Goal: Find specific page/section: Find specific page/section

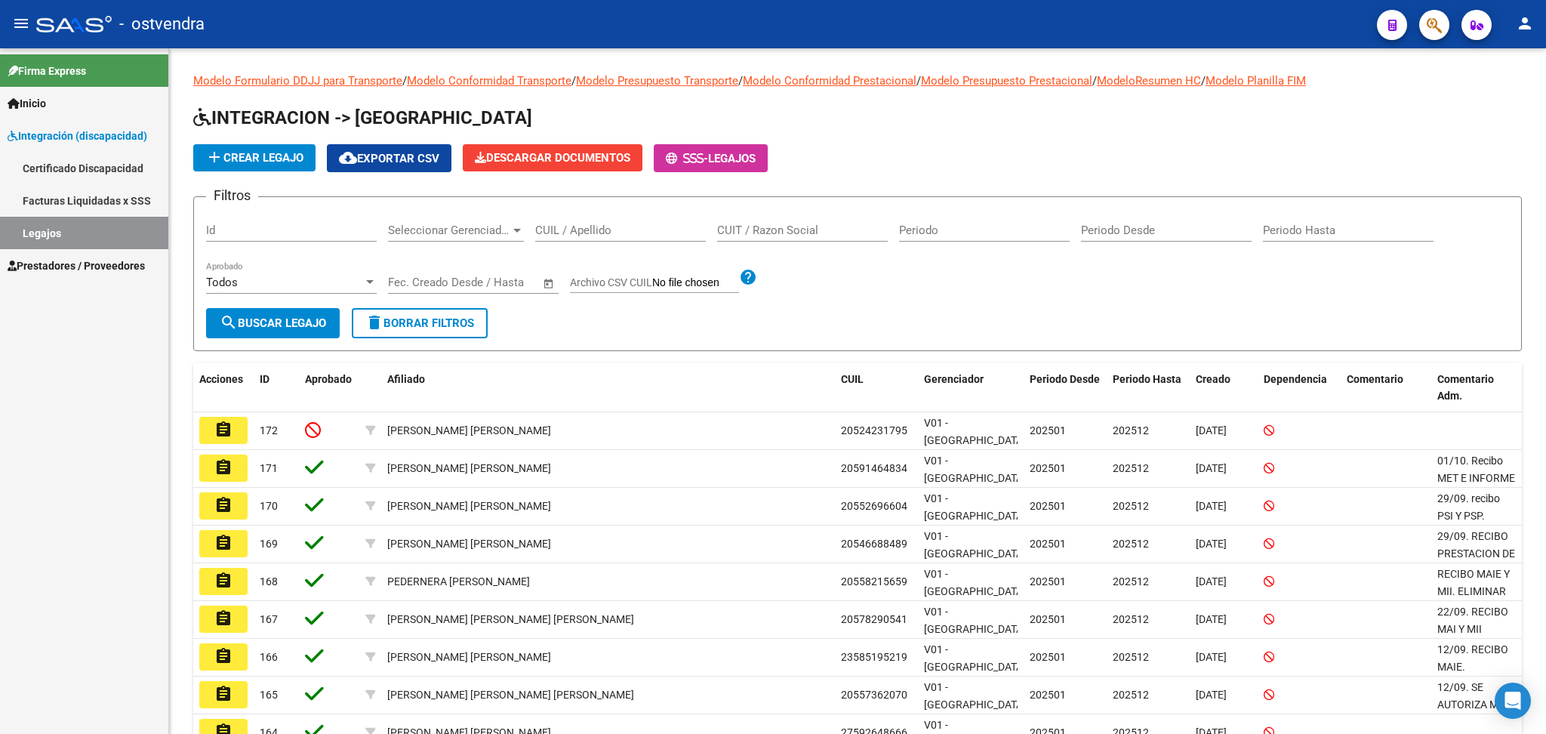
click at [59, 264] on span "Prestadores / Proveedores" at bounding box center [76, 265] width 137 height 17
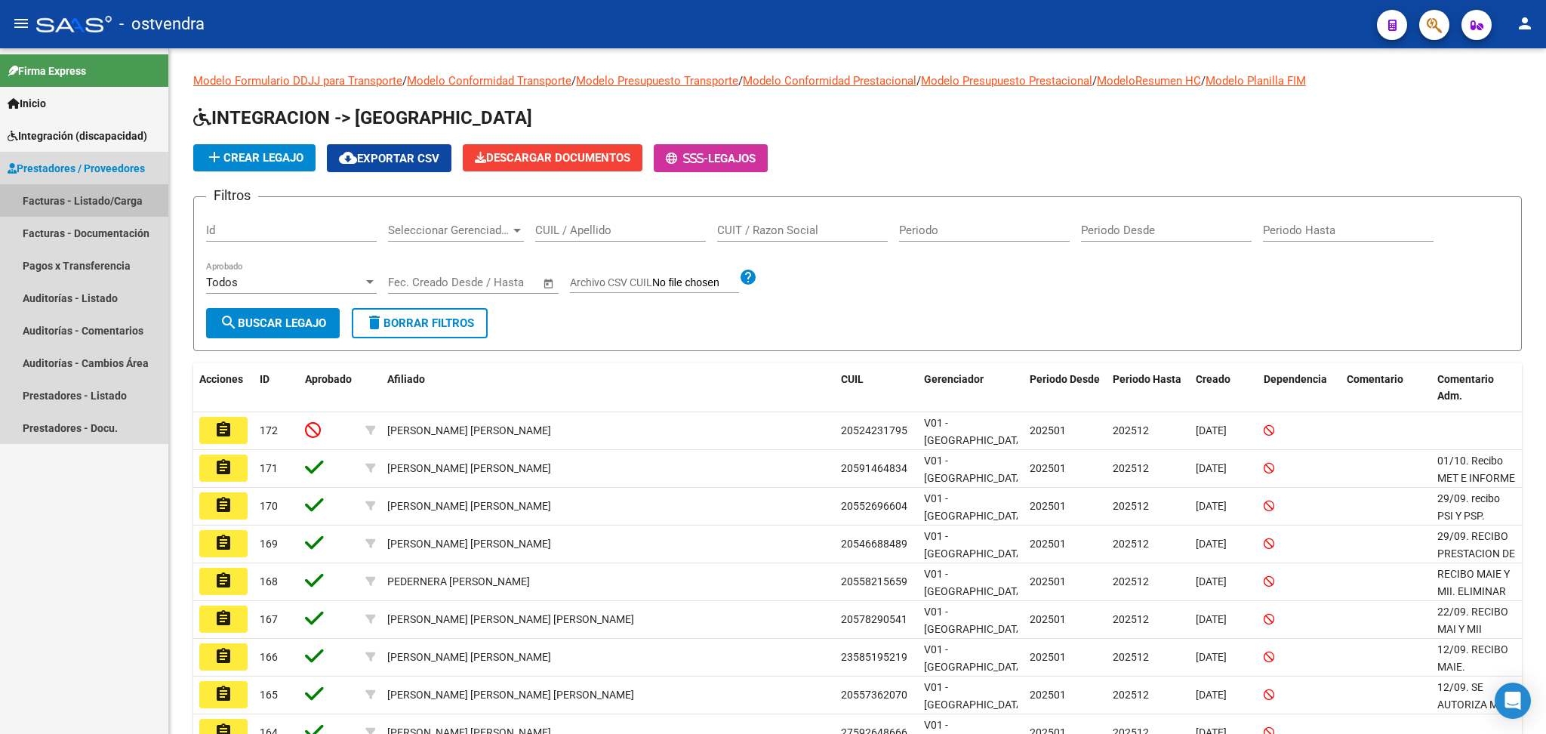
click at [42, 193] on link "Facturas - Listado/Carga" at bounding box center [84, 200] width 168 height 32
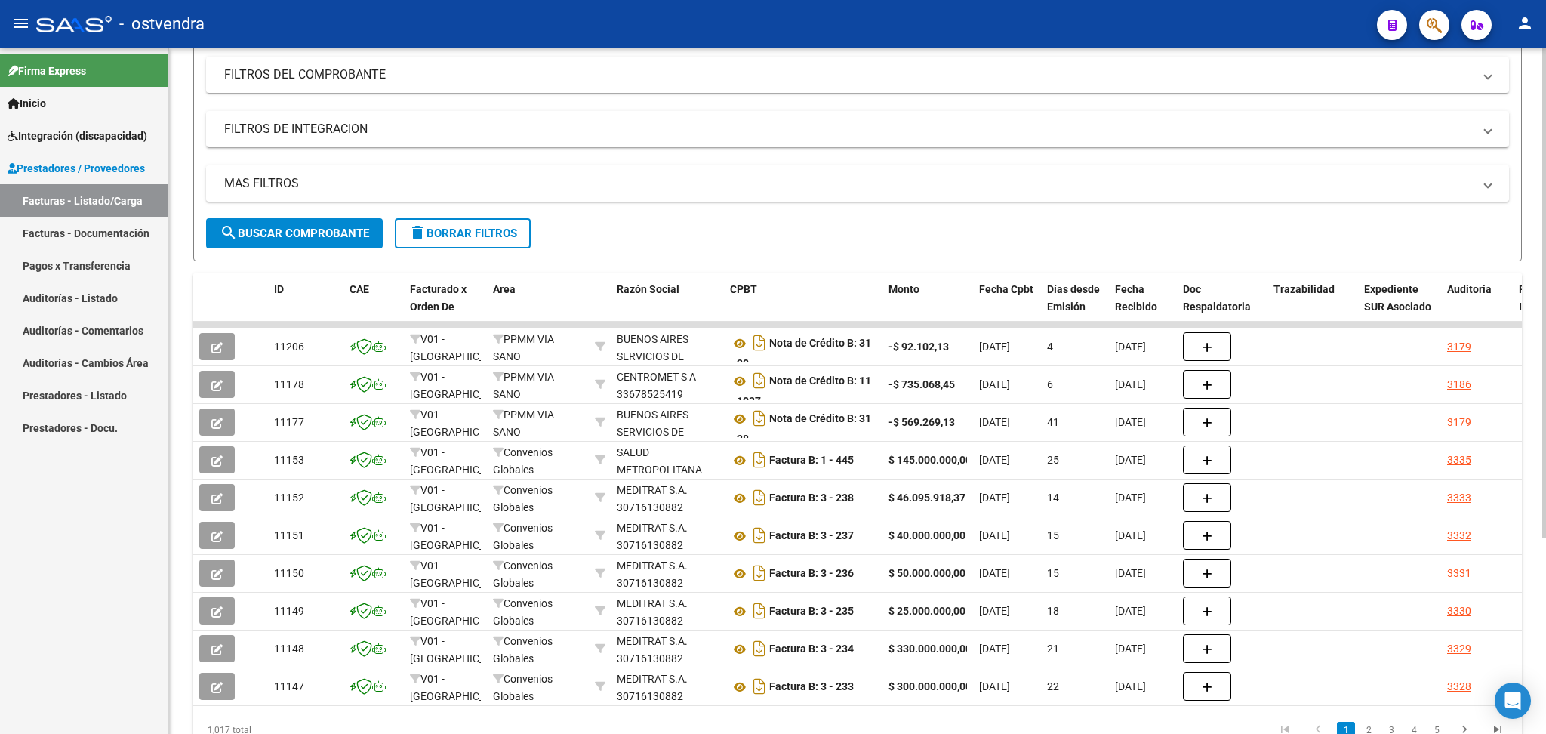
scroll to position [201, 0]
click at [82, 261] on link "Pagos x Transferencia" at bounding box center [84, 265] width 168 height 32
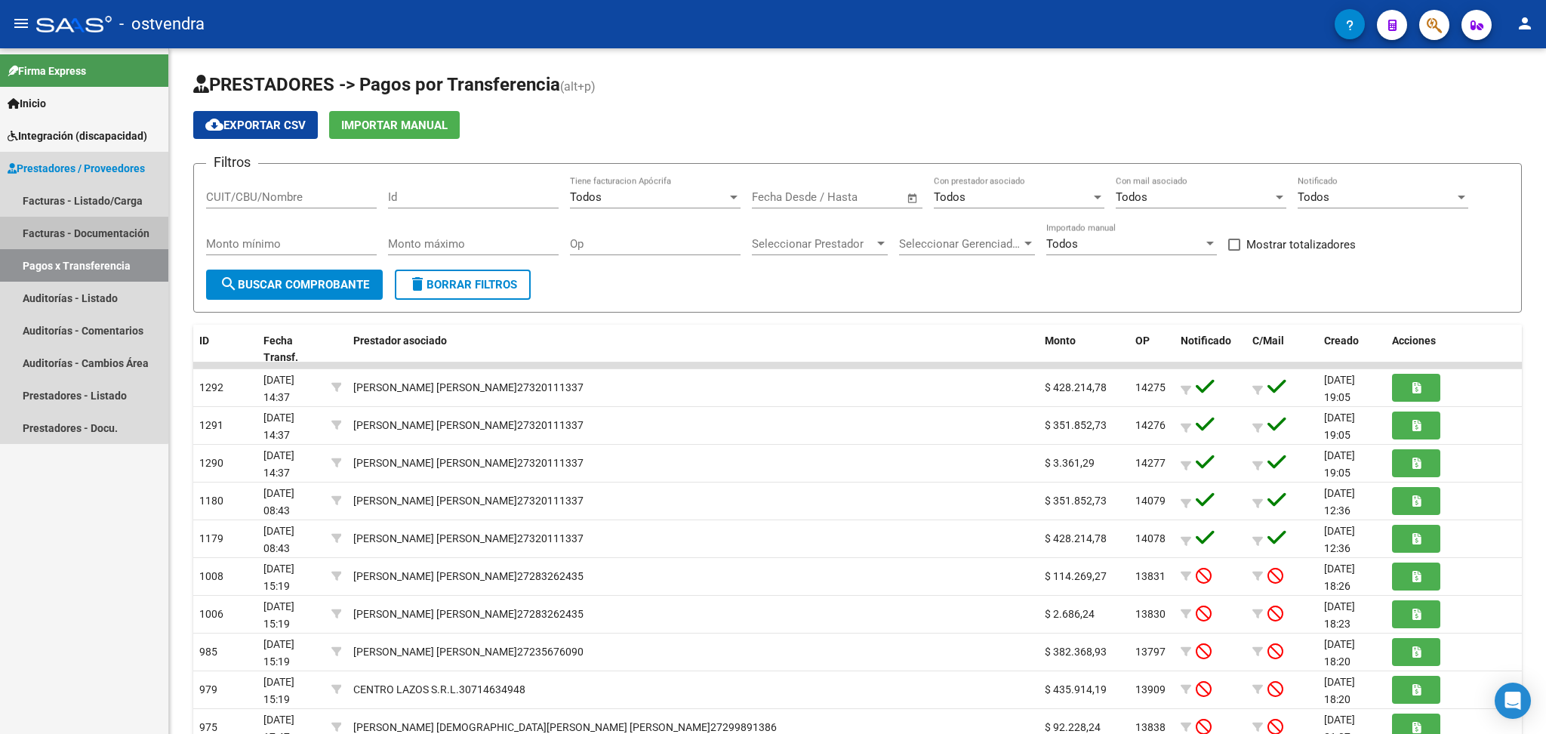
click at [77, 236] on link "Facturas - Documentación" at bounding box center [84, 233] width 168 height 32
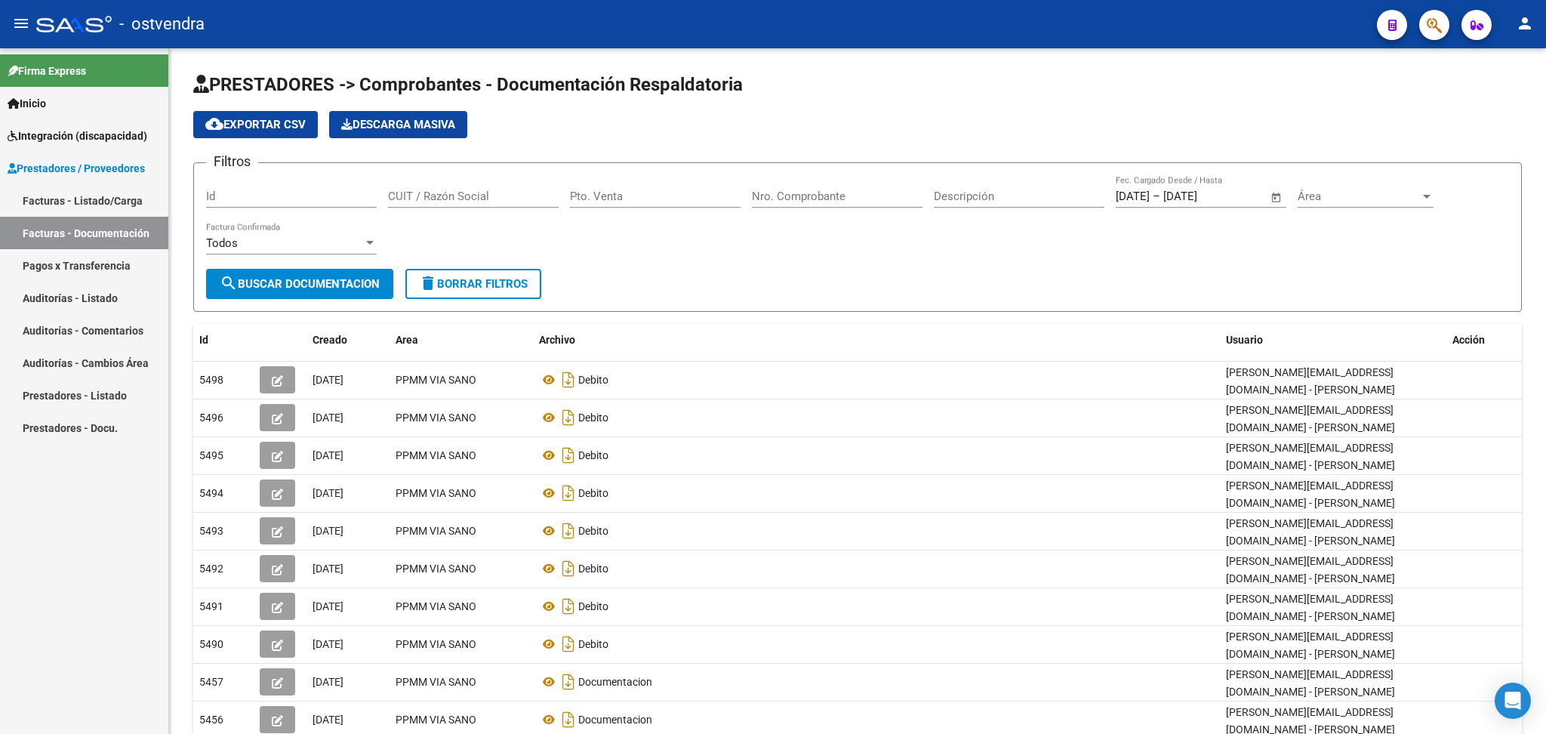
click at [57, 293] on link "Auditorías - Listado" at bounding box center [84, 298] width 168 height 32
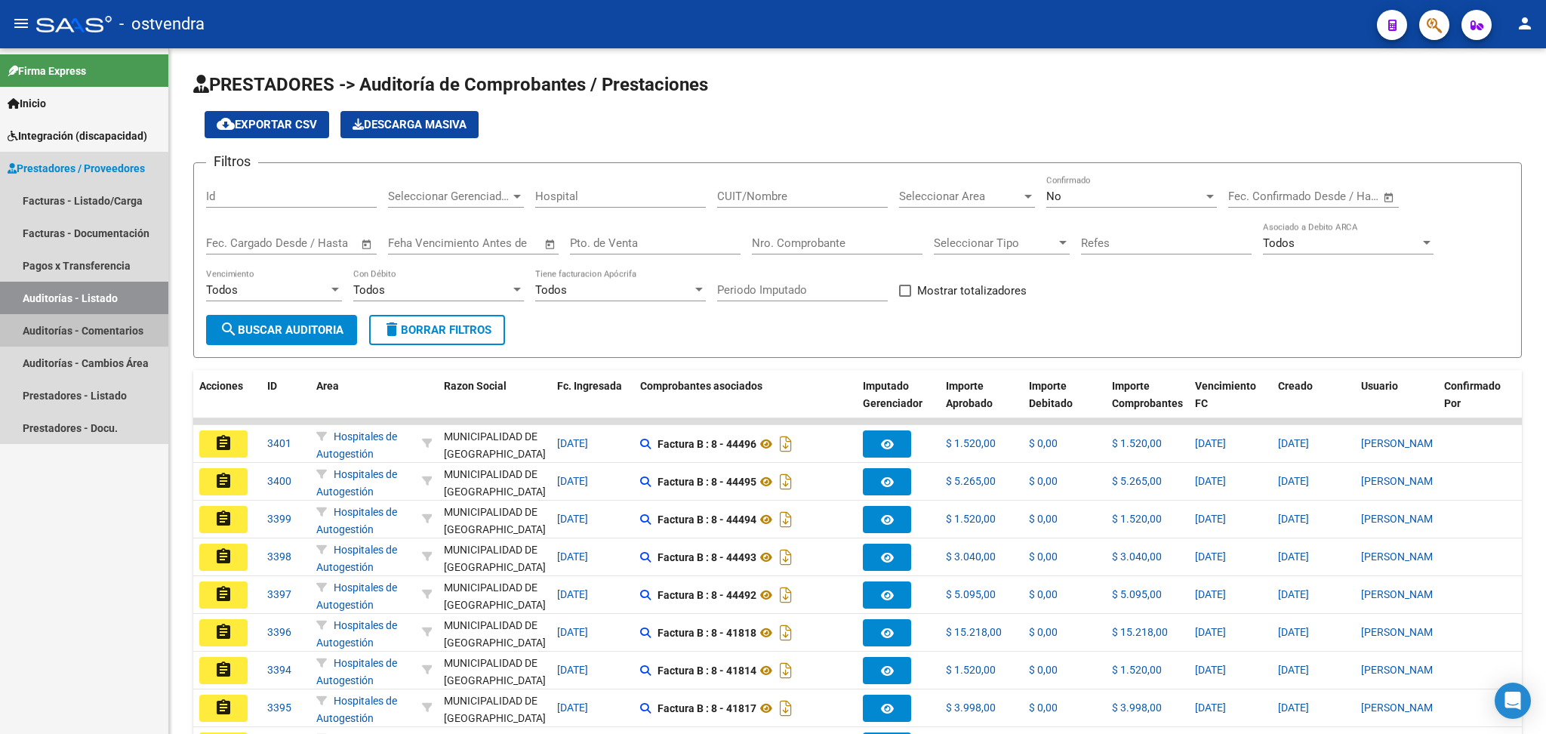
click at [59, 329] on link "Auditorías - Comentarios" at bounding box center [84, 330] width 168 height 32
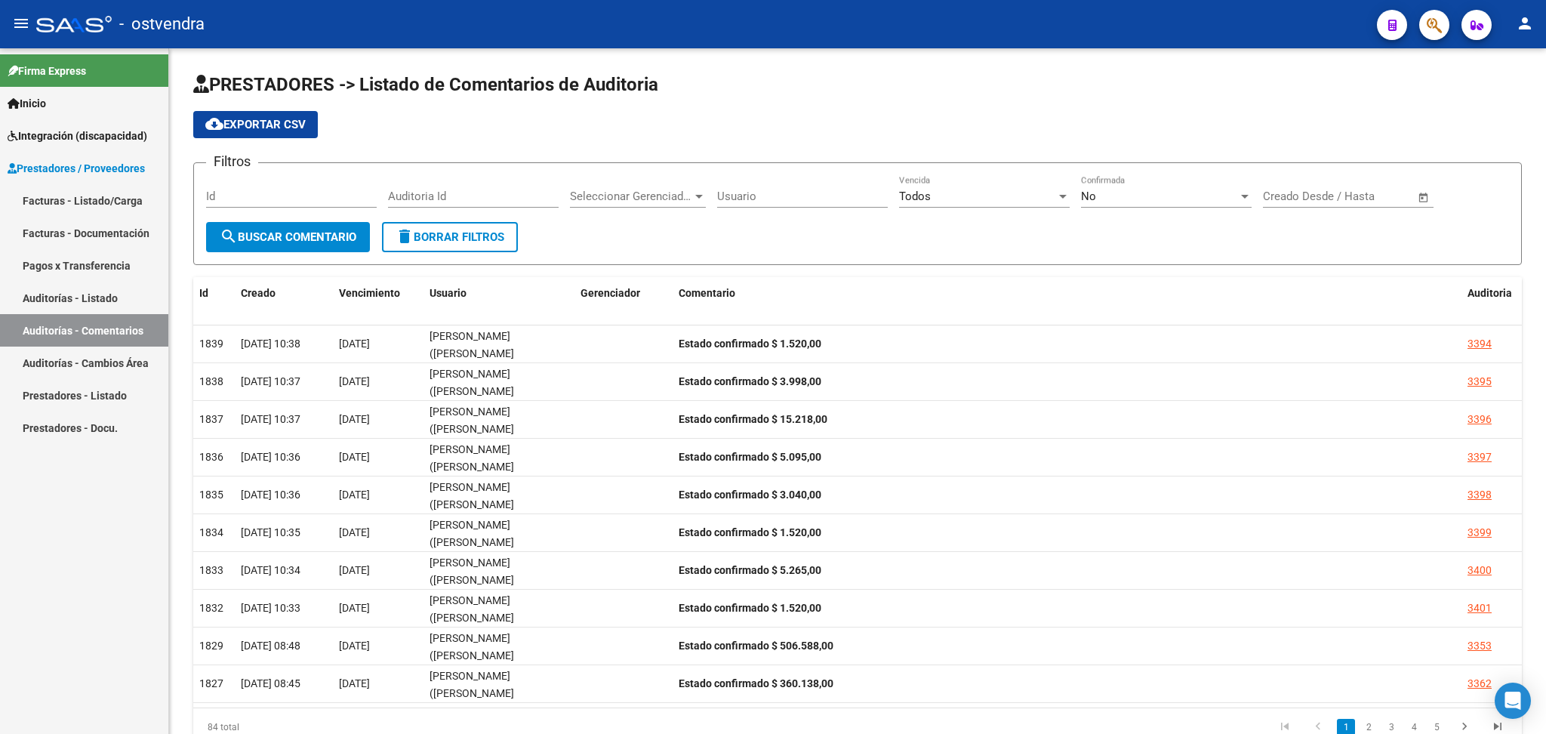
click at [58, 361] on link "Auditorías - Cambios Área" at bounding box center [84, 362] width 168 height 32
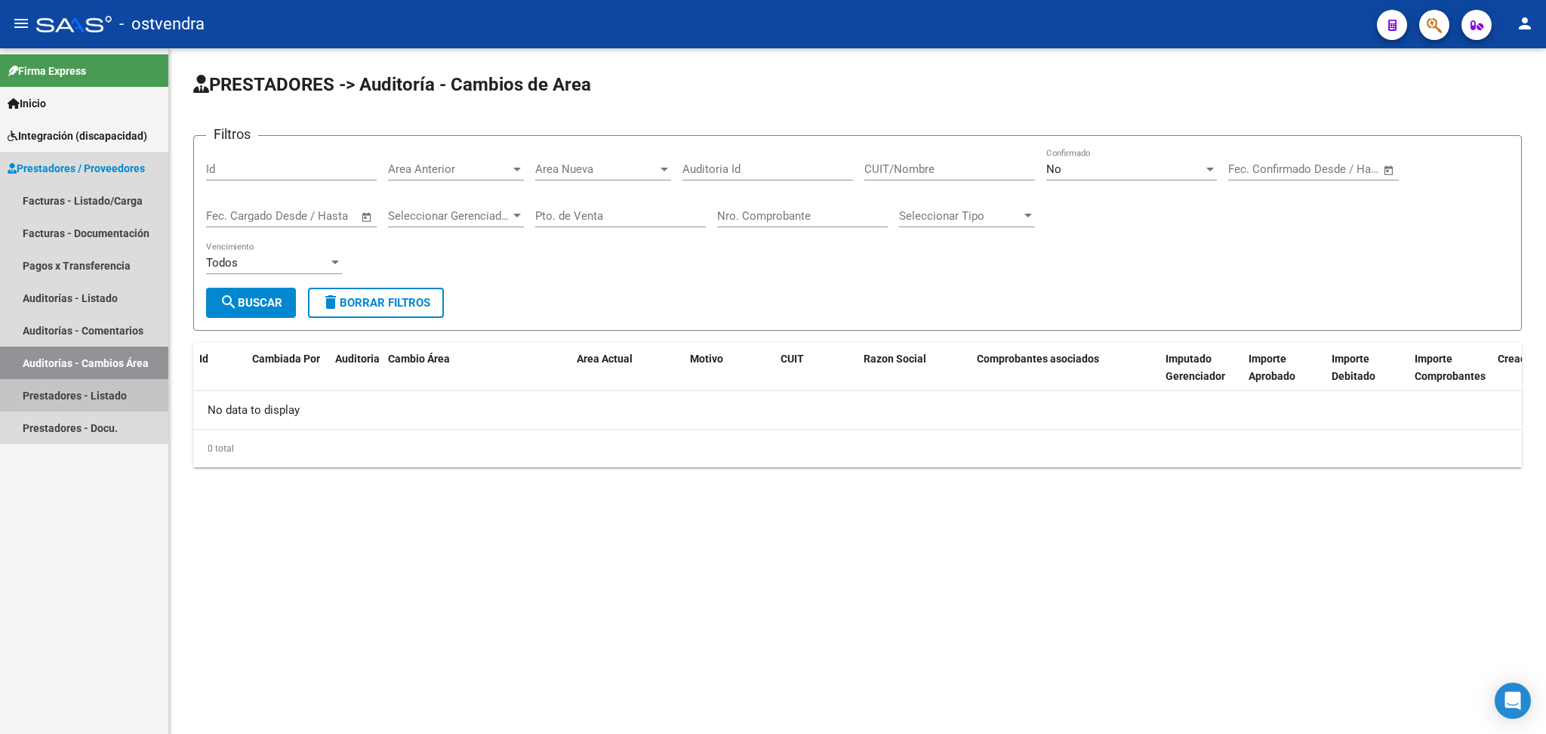
click at [57, 392] on link "Prestadores - Listado" at bounding box center [84, 395] width 168 height 32
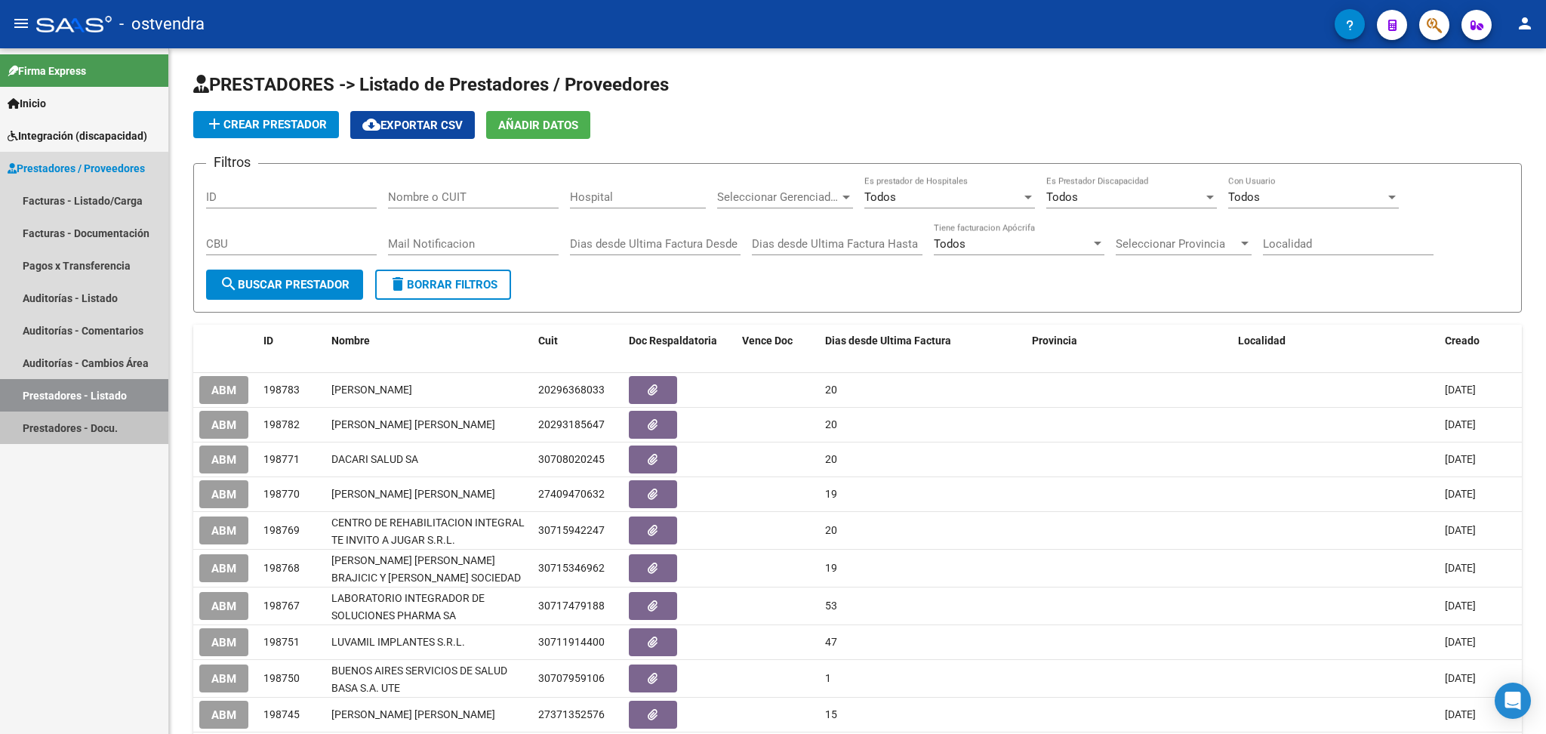
click at [66, 420] on link "Prestadores - Docu." at bounding box center [84, 427] width 168 height 32
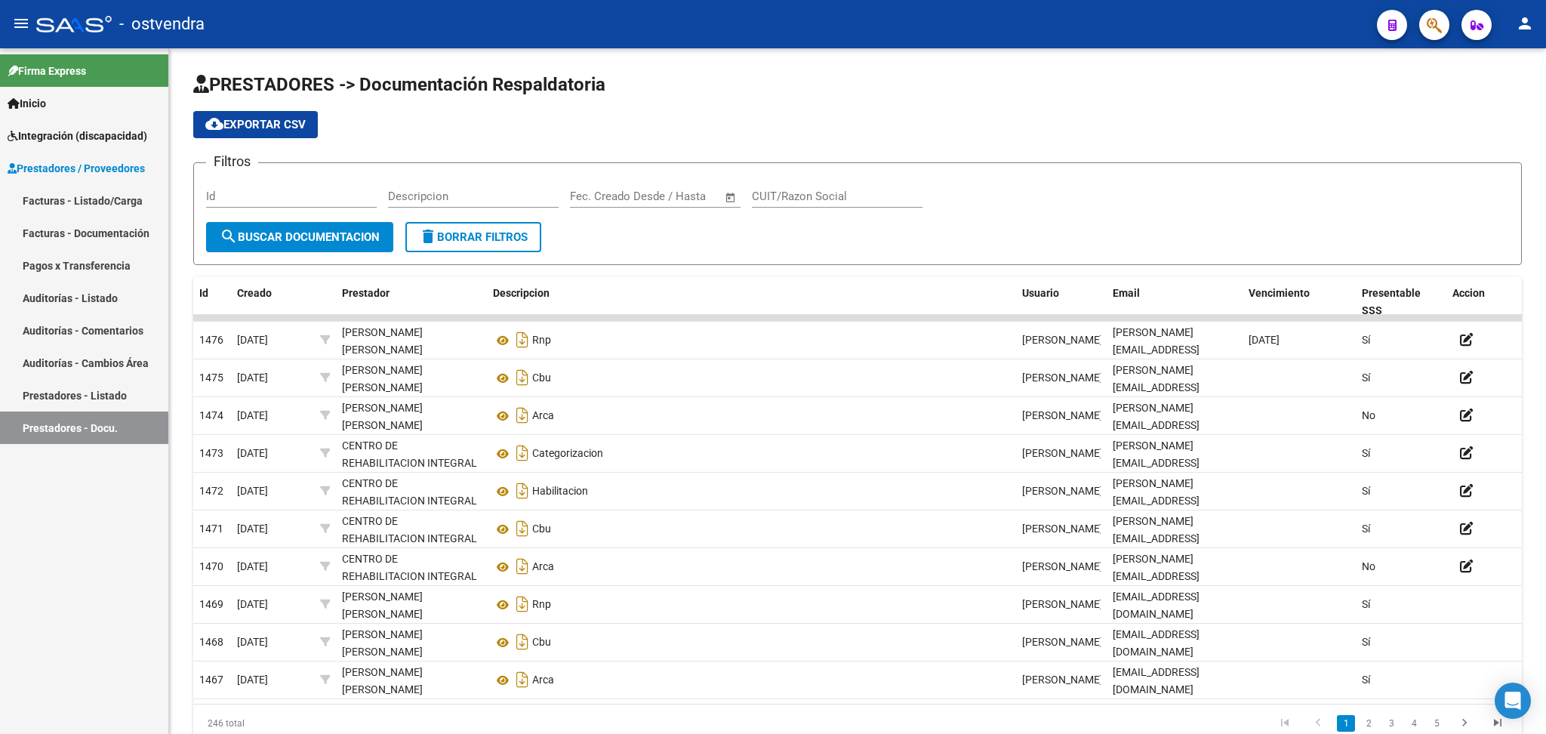
click at [41, 224] on link "Facturas - Documentación" at bounding box center [84, 233] width 168 height 32
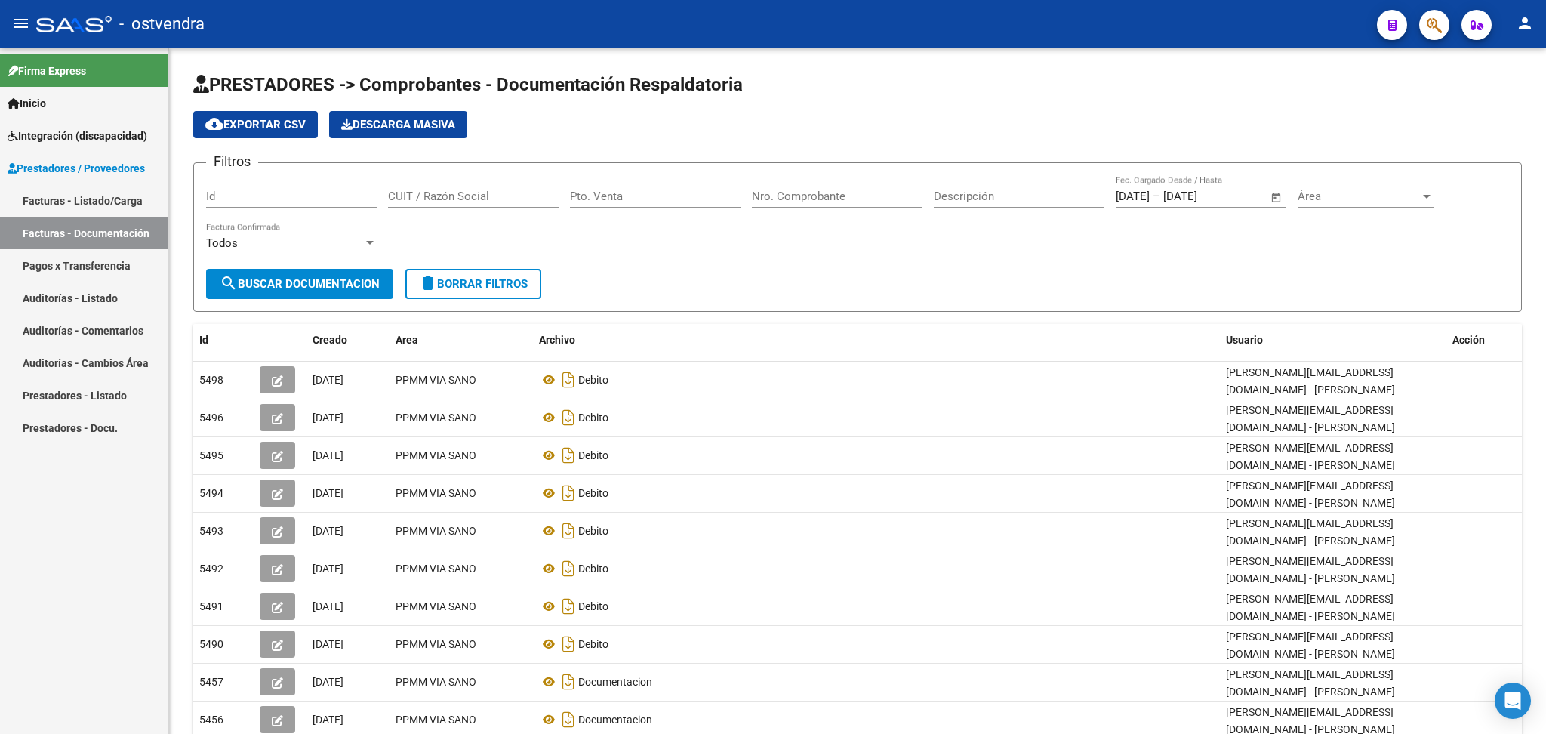
click at [56, 214] on link "Facturas - Listado/Carga" at bounding box center [84, 200] width 168 height 32
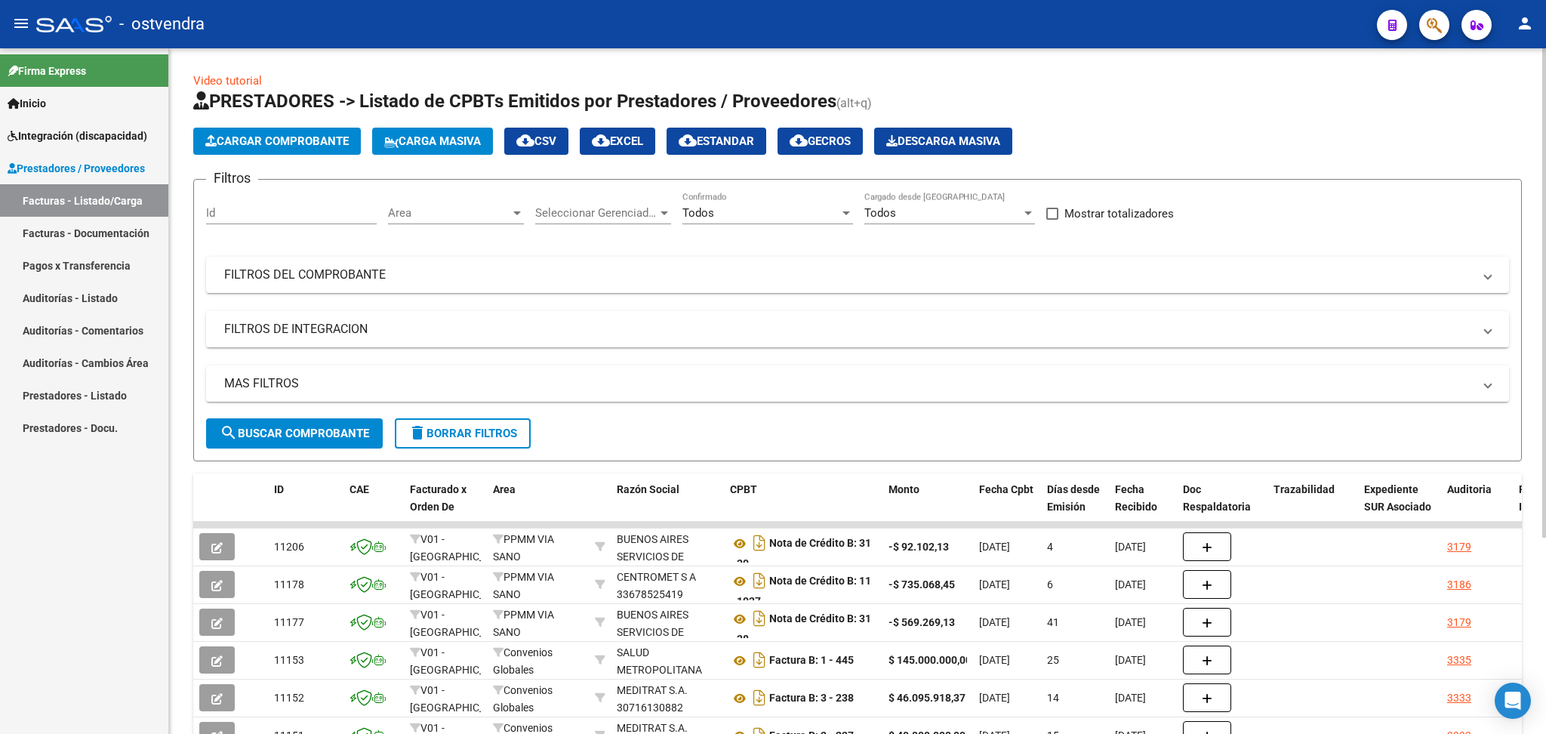
click at [660, 202] on div "Seleccionar Gerenciador Seleccionar Gerenciador" at bounding box center [603, 208] width 136 height 32
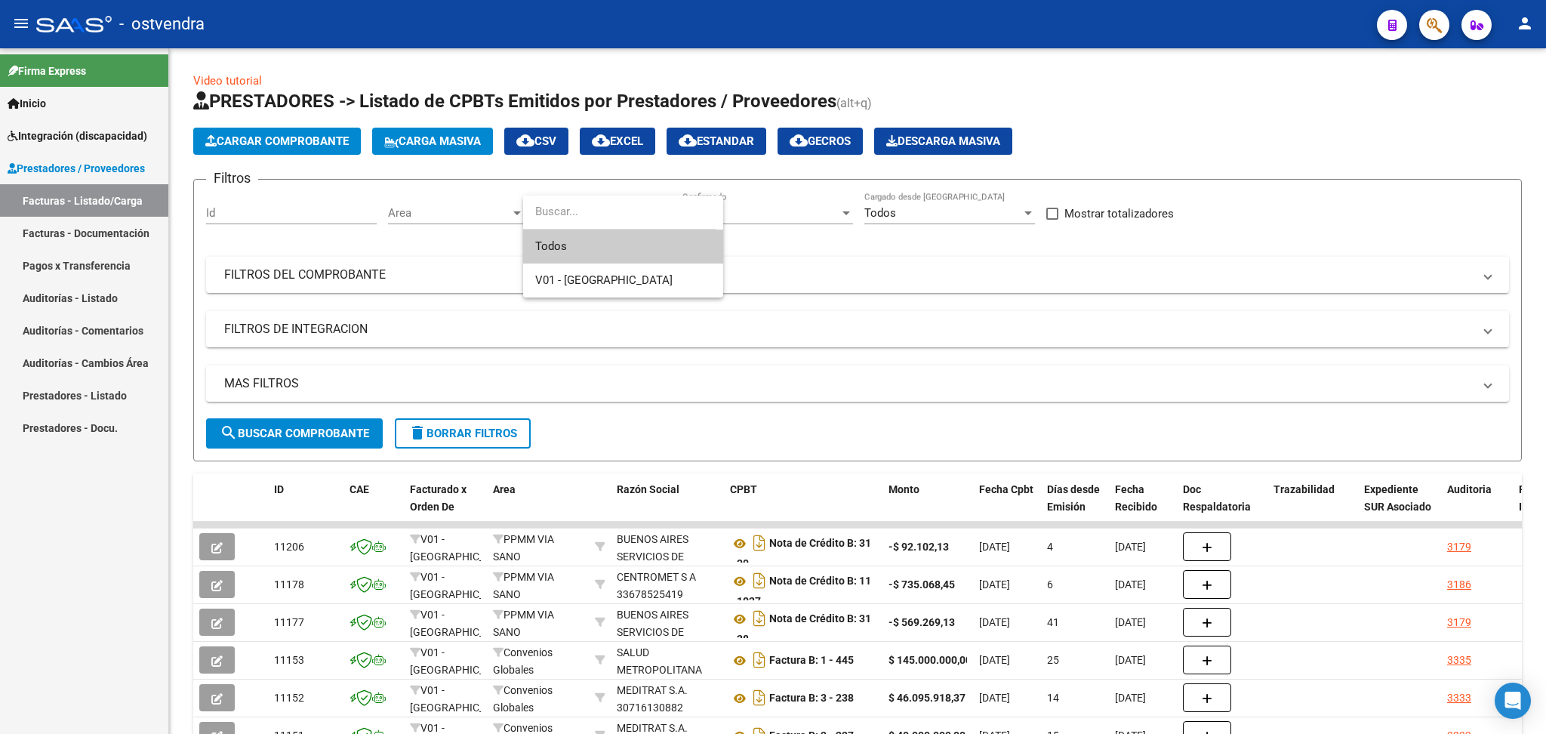
click at [831, 241] on div at bounding box center [773, 367] width 1546 height 734
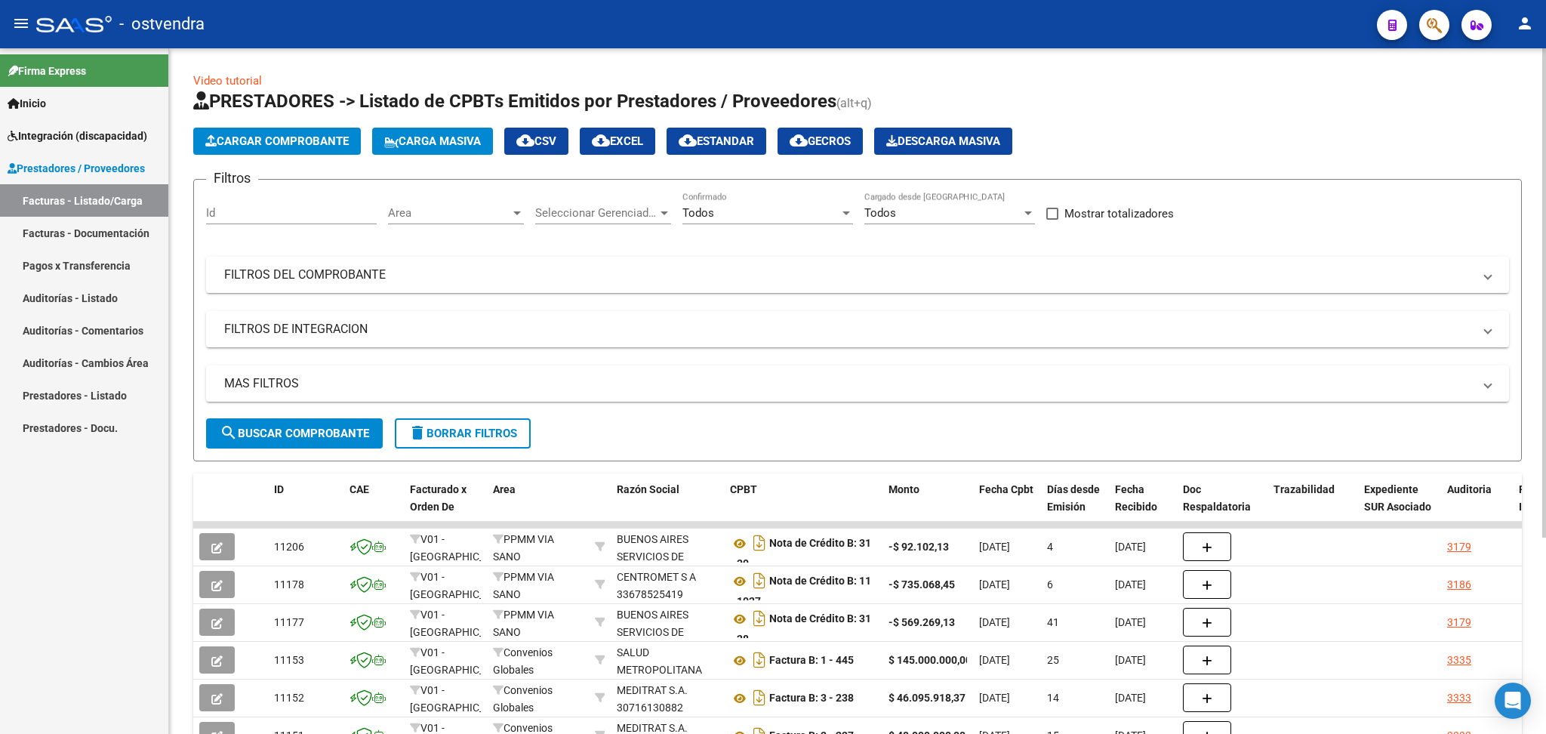
click at [478, 212] on span "Area" at bounding box center [449, 213] width 122 height 14
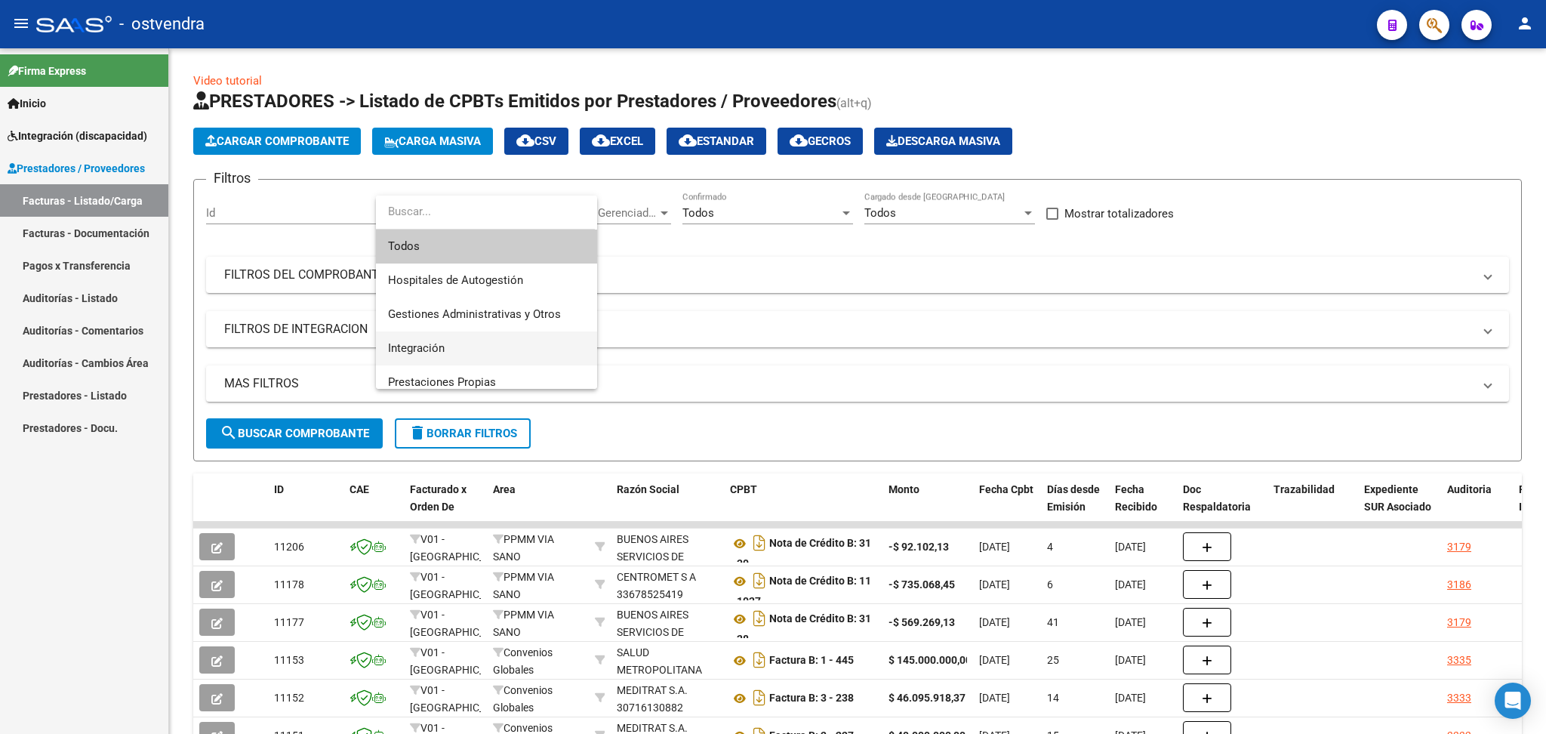
click at [437, 339] on span "Integración" at bounding box center [486, 348] width 197 height 34
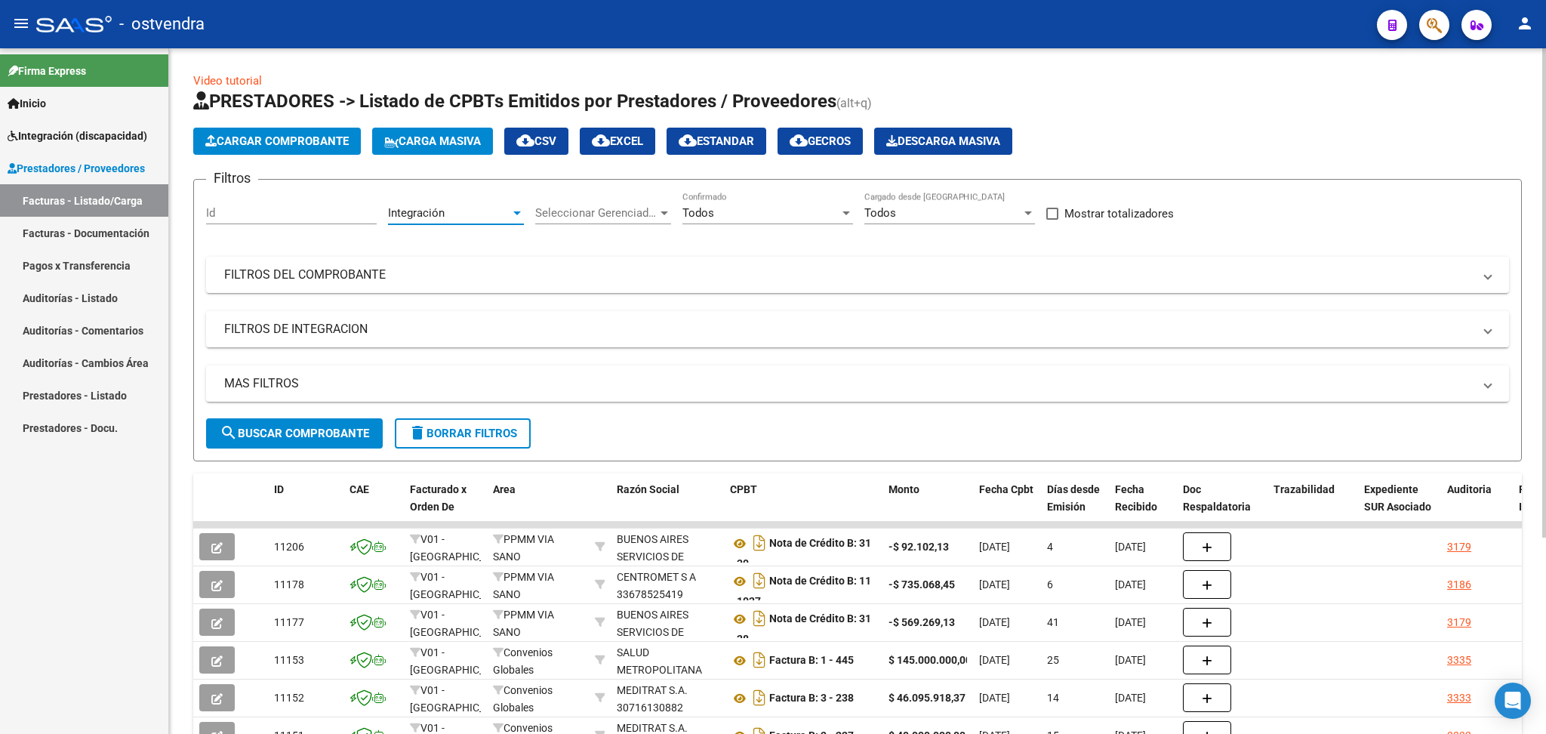
click at [341, 432] on span "search Buscar Comprobante" at bounding box center [294, 433] width 149 height 14
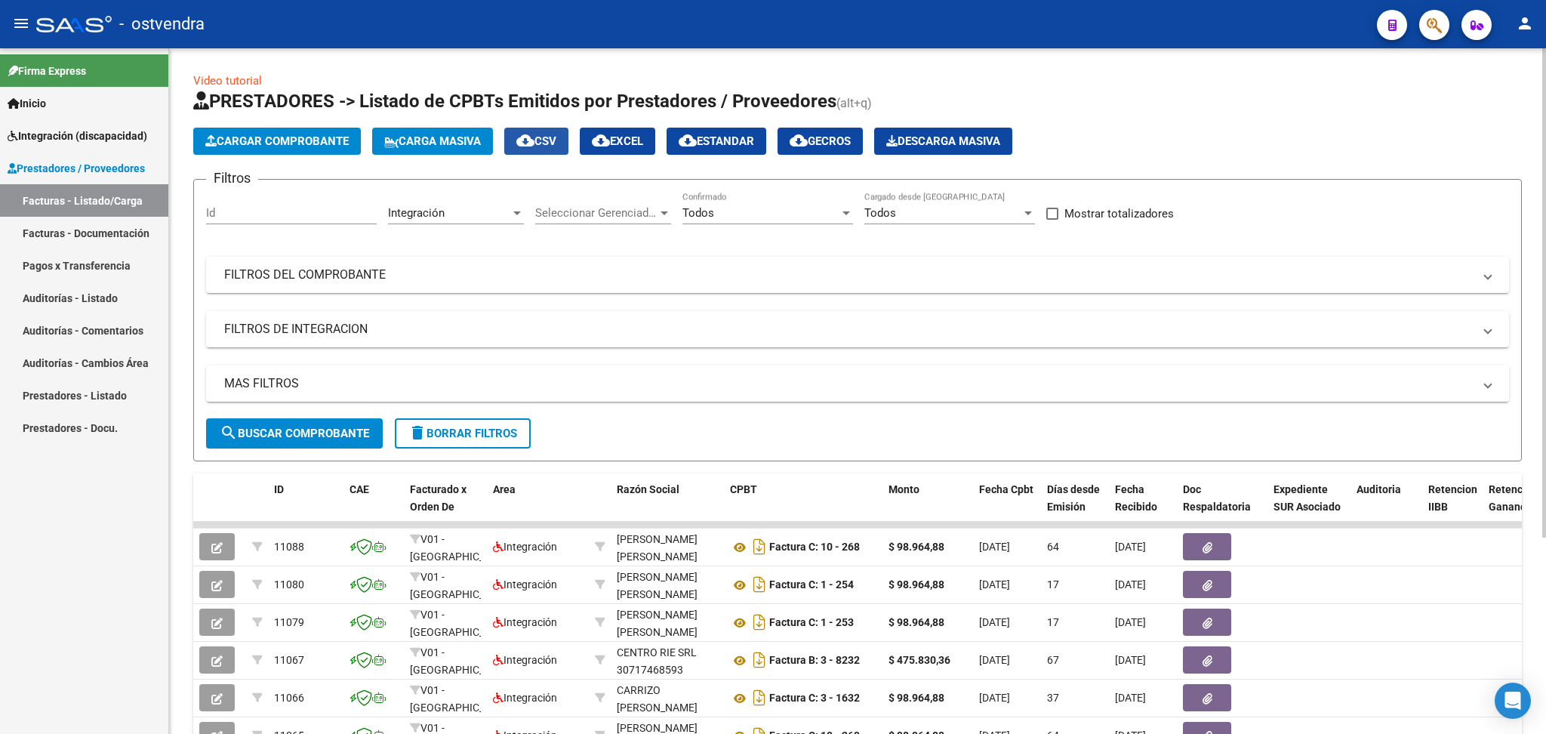
click at [546, 142] on span "cloud_download CSV" at bounding box center [536, 141] width 40 height 14
